Goal: Find contact information: Find contact information

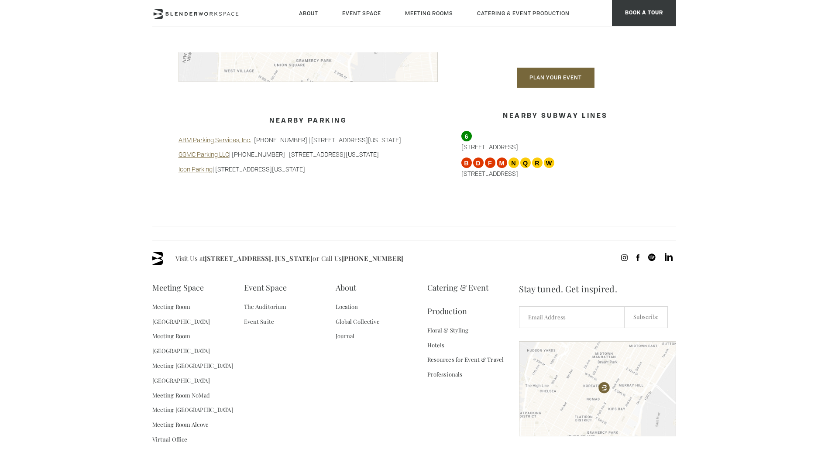
scroll to position [828, 0]
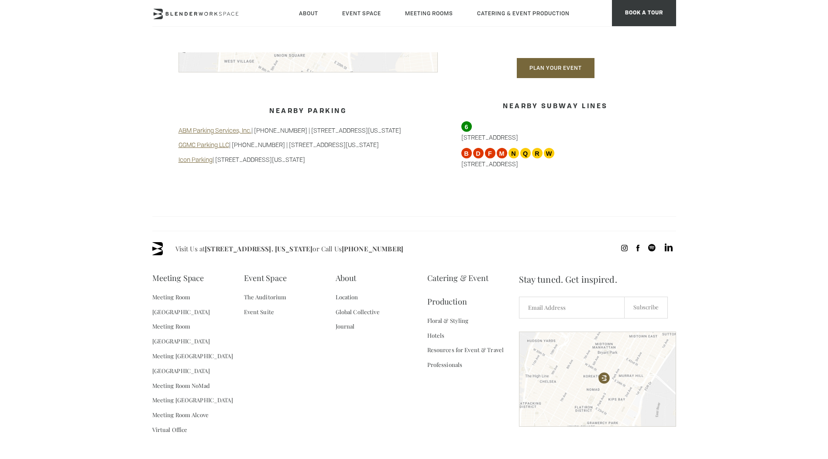
drag, startPoint x: 336, startPoint y: 238, endPoint x: 207, endPoint y: 242, distance: 129.7
click at [207, 242] on span "Visit Us at 135 Madison Ave / E 31st St - Fl 8. New York or Call Us (718) 395-4…" at bounding box center [290, 248] width 228 height 13
copy link "[STREET_ADDRESS]. [US_STATE]"
